Goal: Information Seeking & Learning: Check status

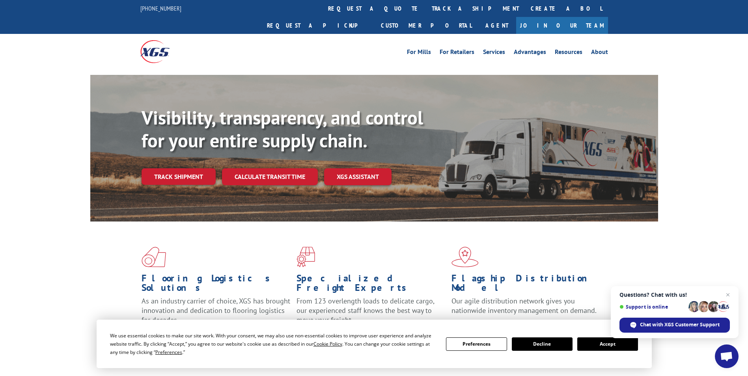
click at [426, 4] on link "track a shipment" at bounding box center [475, 8] width 99 height 17
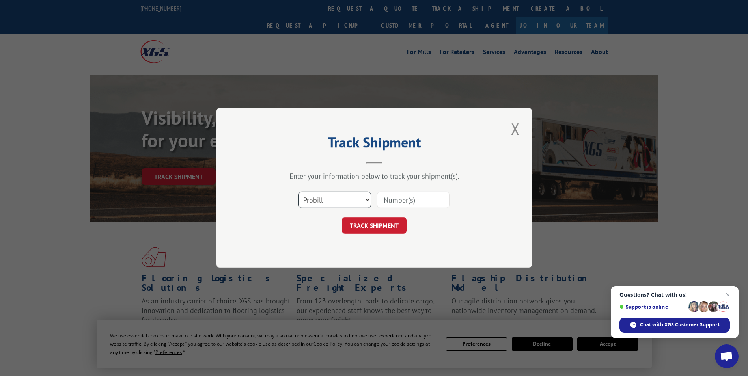
click at [318, 199] on select "Select category... Probill BOL PO" at bounding box center [334, 200] width 73 height 17
select select "bol"
click at [298, 192] on select "Select category... Probill BOL PO" at bounding box center [334, 200] width 73 height 17
click at [388, 201] on input at bounding box center [413, 200] width 73 height 17
paste input "4904905"
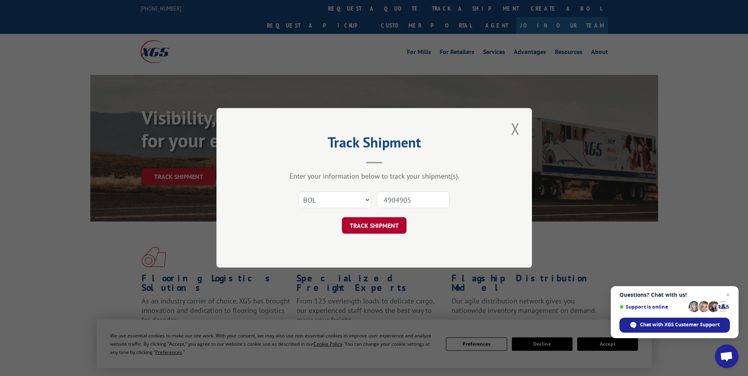
type input "4904905"
click at [375, 228] on button "TRACK SHIPMENT" at bounding box center [374, 226] width 65 height 17
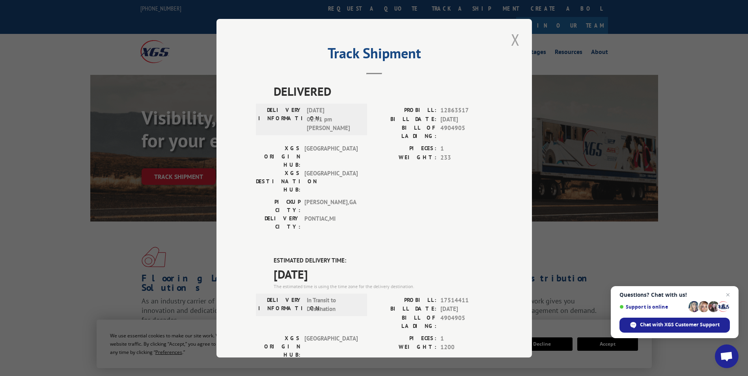
click at [513, 43] on button "Close modal" at bounding box center [515, 40] width 13 height 22
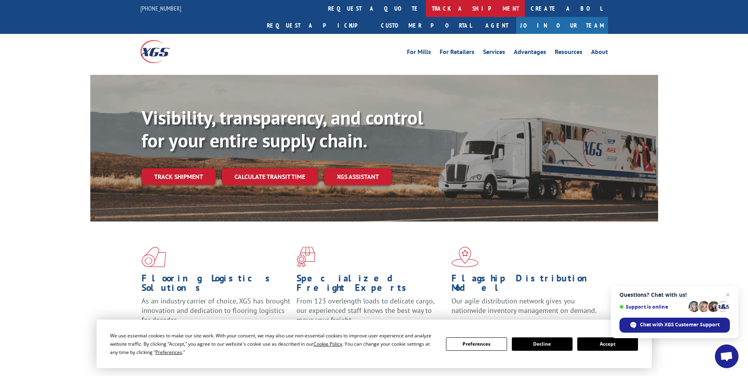
click at [426, 6] on link "track a shipment" at bounding box center [475, 8] width 99 height 17
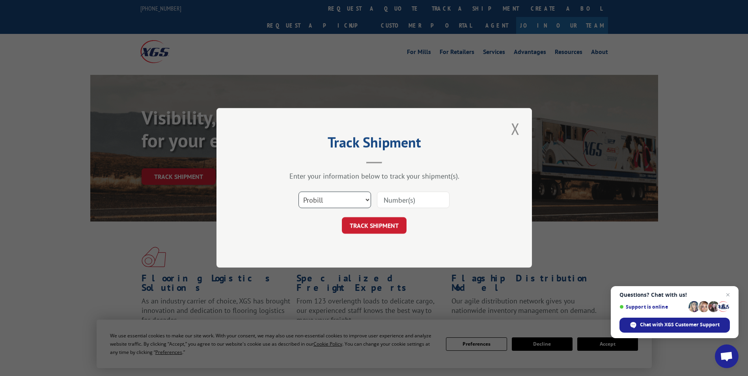
click at [324, 200] on select "Select category... Probill BOL PO" at bounding box center [334, 200] width 73 height 17
select select "bol"
click at [298, 192] on select "Select category... Probill BOL PO" at bounding box center [334, 200] width 73 height 17
click at [408, 199] on input at bounding box center [413, 200] width 73 height 17
paste input "4916518"
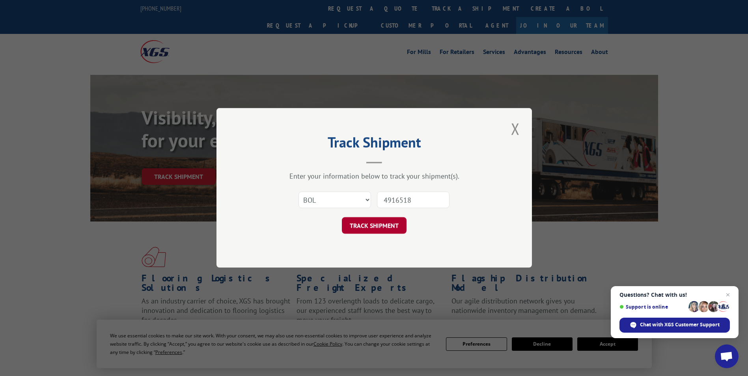
type input "4916518"
click at [375, 222] on button "TRACK SHIPMENT" at bounding box center [374, 226] width 65 height 17
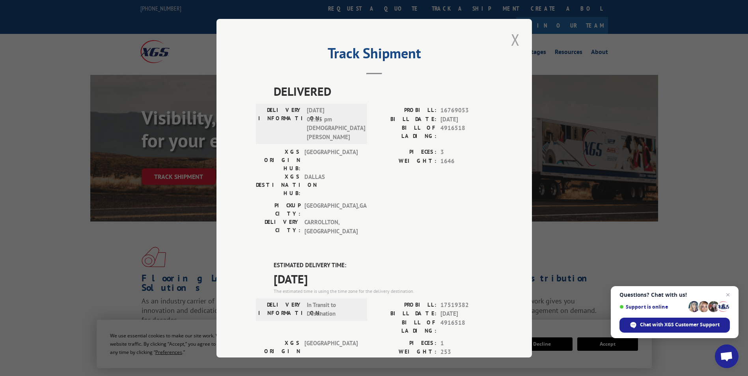
click at [516, 41] on button "Close modal" at bounding box center [515, 40] width 13 height 22
